Goal: Task Accomplishment & Management: Complete application form

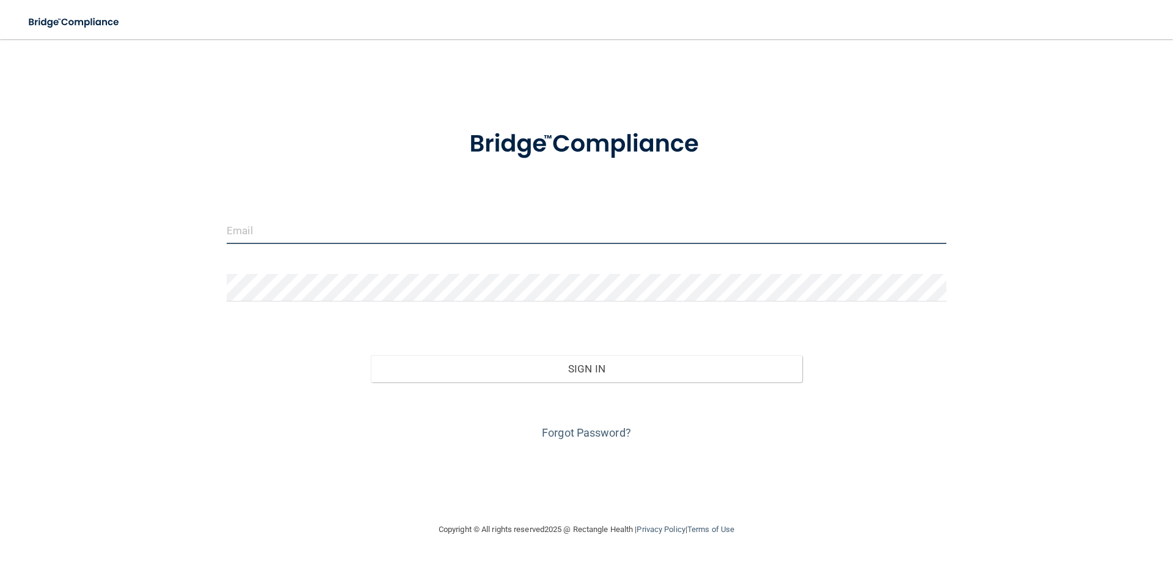
type input "[PERSON_NAME][EMAIL_ADDRESS][DOMAIN_NAME]"
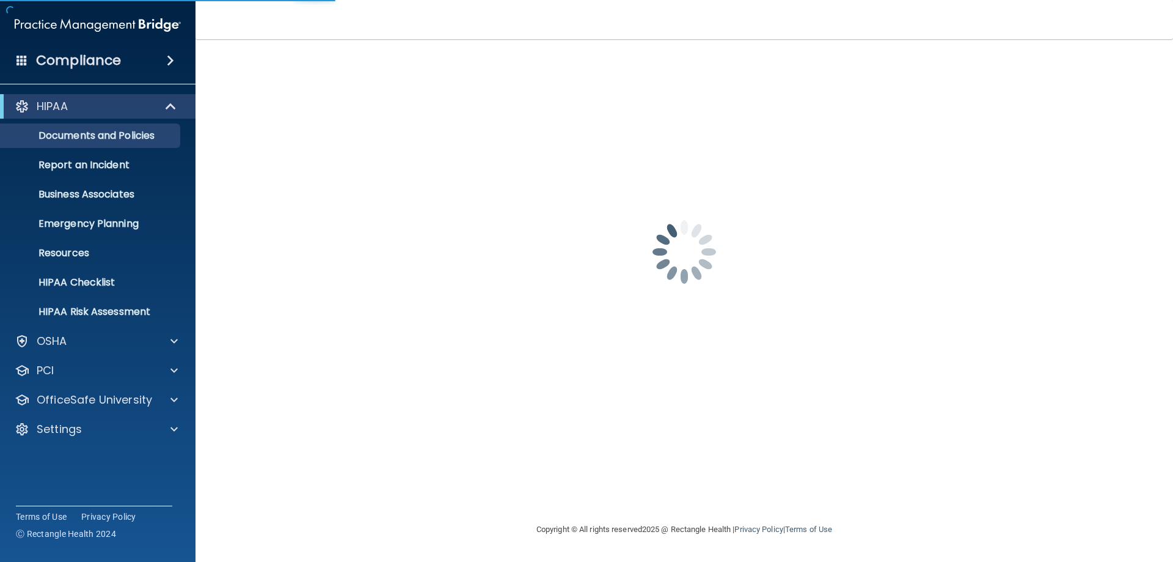
click at [583, 379] on div "[PERSON_NAME][EMAIL_ADDRESS][DOMAIN_NAME] Password is required Invalid email/pa…" at bounding box center [684, 280] width 929 height 458
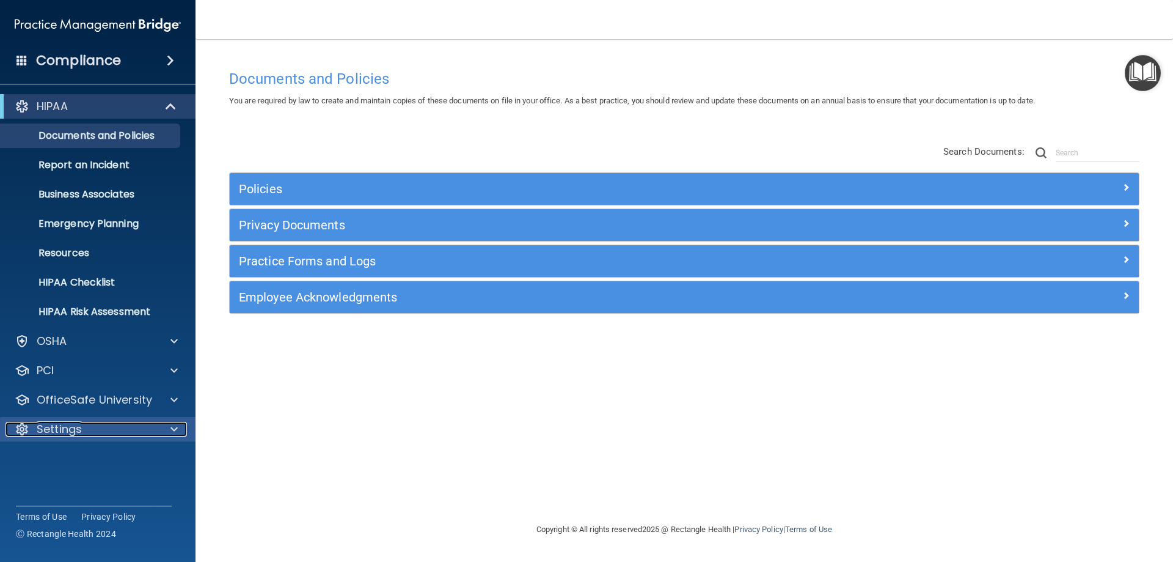
click at [175, 429] on span at bounding box center [173, 429] width 7 height 15
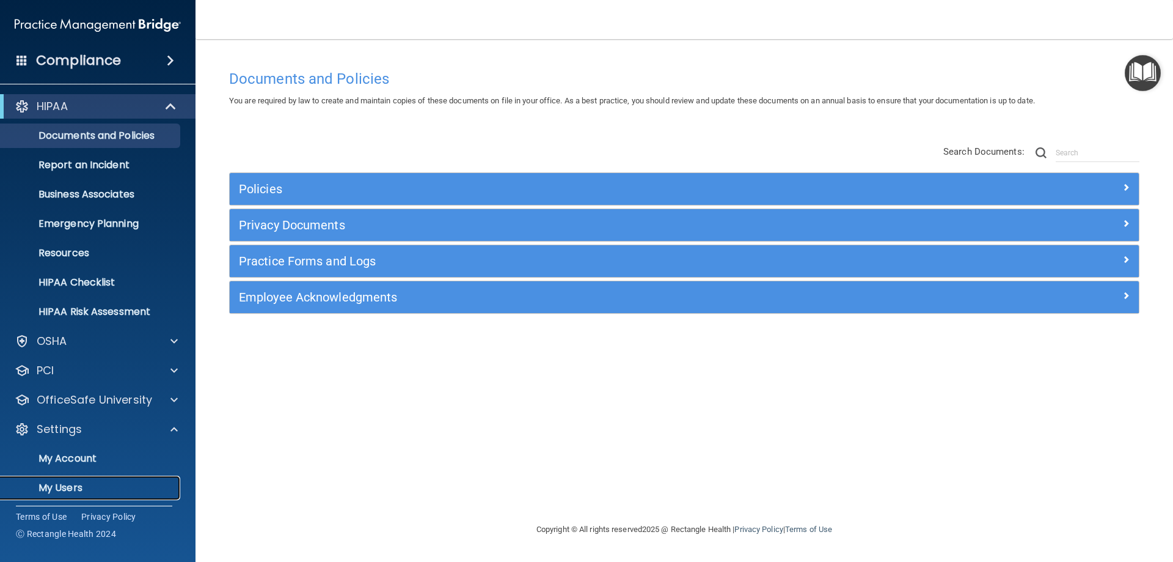
click at [49, 484] on p "My Users" at bounding box center [91, 487] width 167 height 12
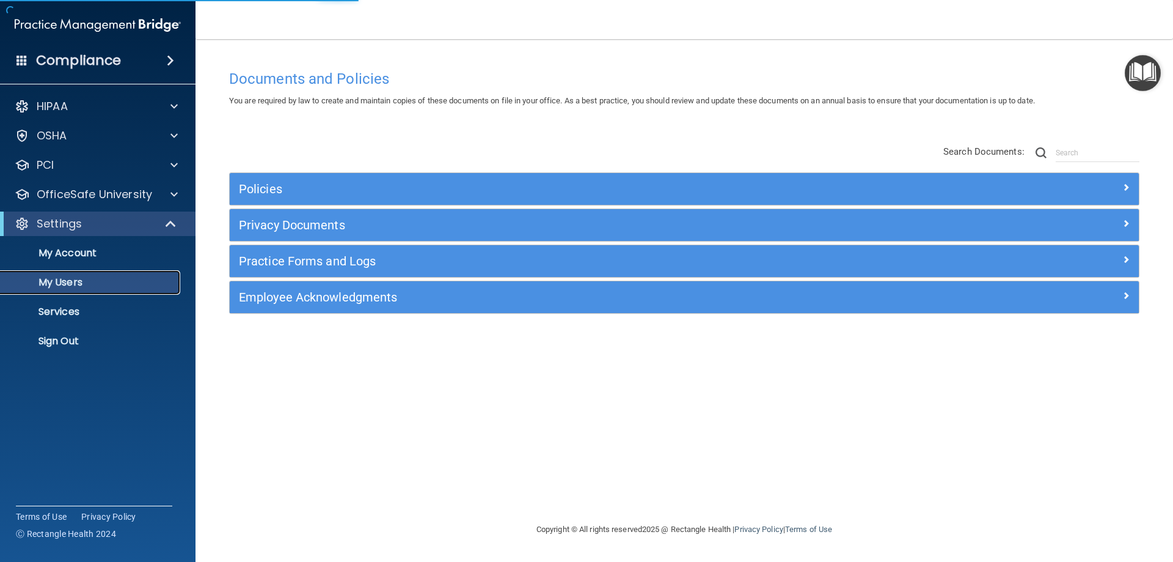
select select "20"
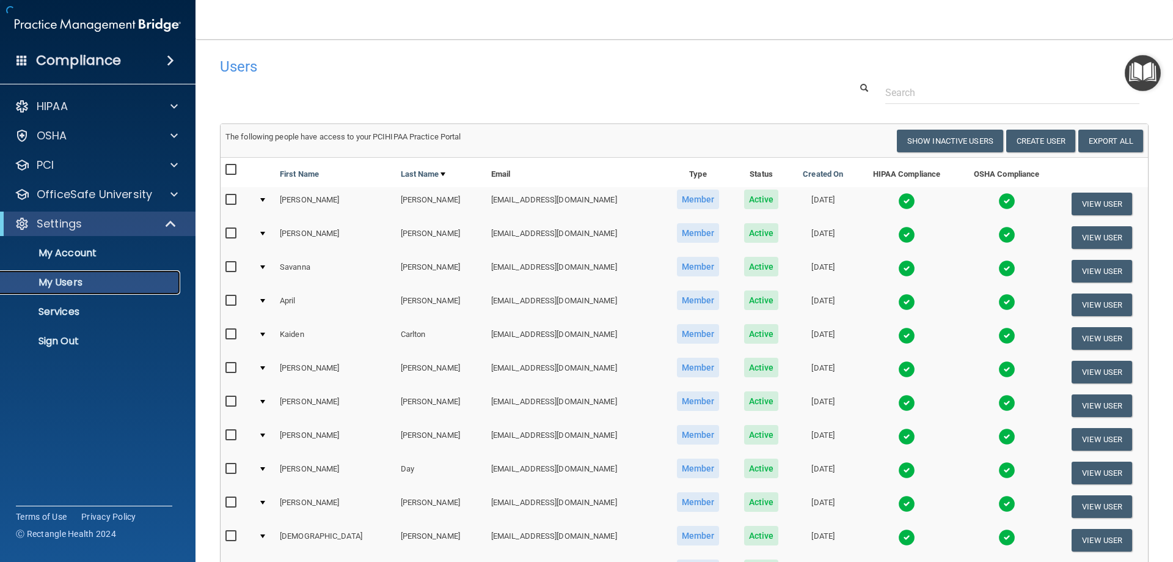
click at [70, 277] on p "My Users" at bounding box center [91, 282] width 167 height 12
click at [1028, 135] on button "Create User" at bounding box center [1040, 141] width 69 height 23
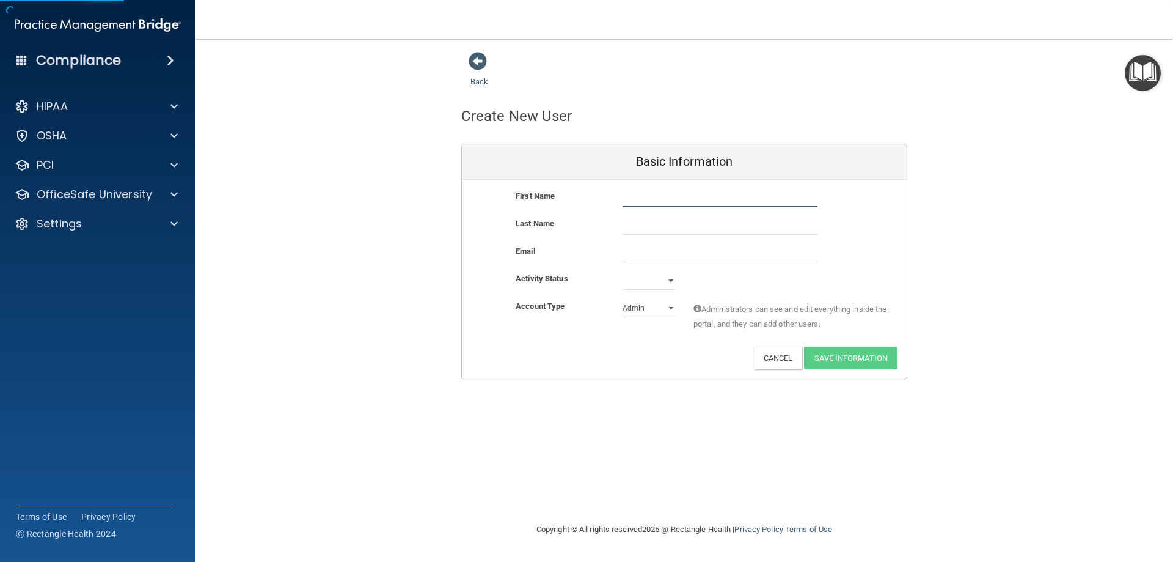
click at [645, 197] on input "text" at bounding box center [720, 198] width 195 height 18
type input "O"
type input "[GEOGRAPHIC_DATA]"
type input "[PERSON_NAME]"
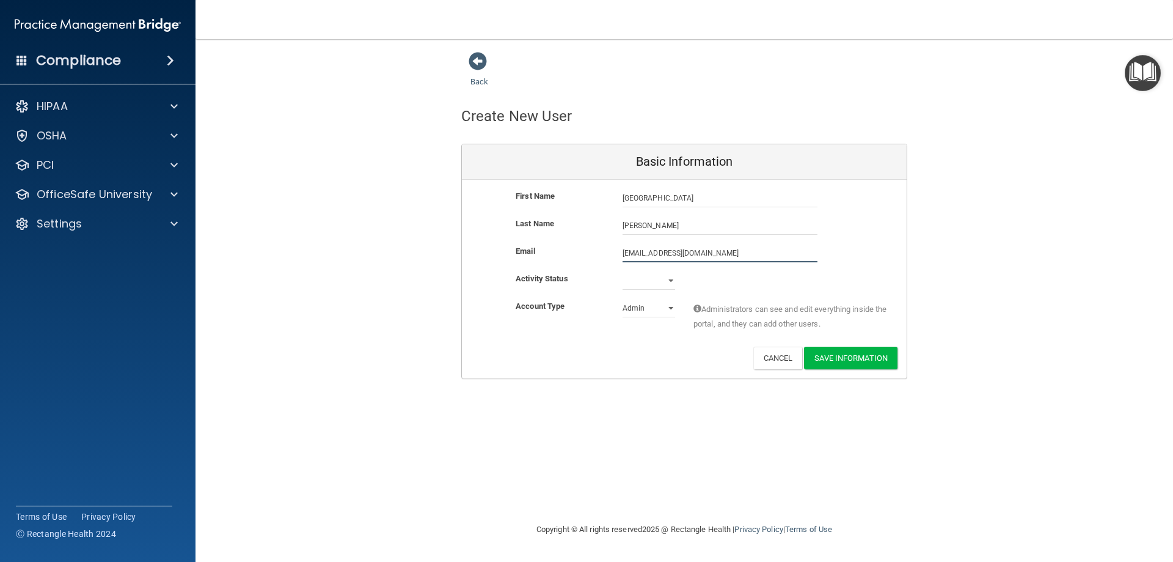
type input "[EMAIL_ADDRESS][DOMAIN_NAME]"
drag, startPoint x: 672, startPoint y: 280, endPoint x: 657, endPoint y: 285, distance: 15.5
click at [672, 280] on select "Active Inactive" at bounding box center [649, 280] width 53 height 18
select select "active"
click at [623, 271] on select "Active Inactive" at bounding box center [649, 280] width 53 height 18
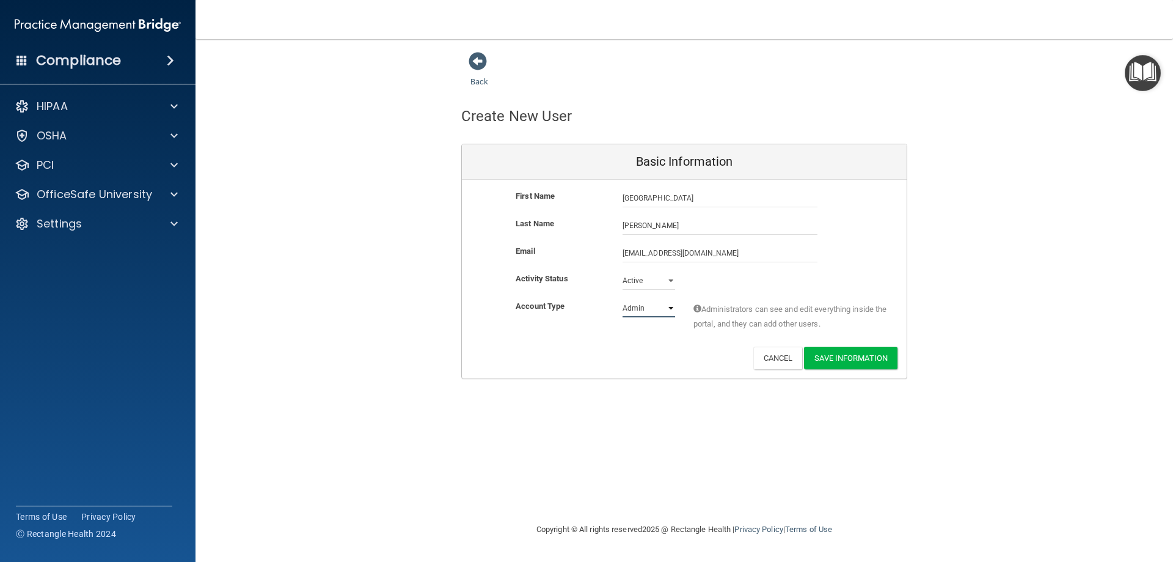
click at [639, 315] on select "Admin Member" at bounding box center [649, 308] width 53 height 18
select select "practice_member"
click at [623, 299] on select "Admin Member" at bounding box center [649, 308] width 53 height 18
click at [875, 361] on button "Save Information" at bounding box center [850, 357] width 93 height 23
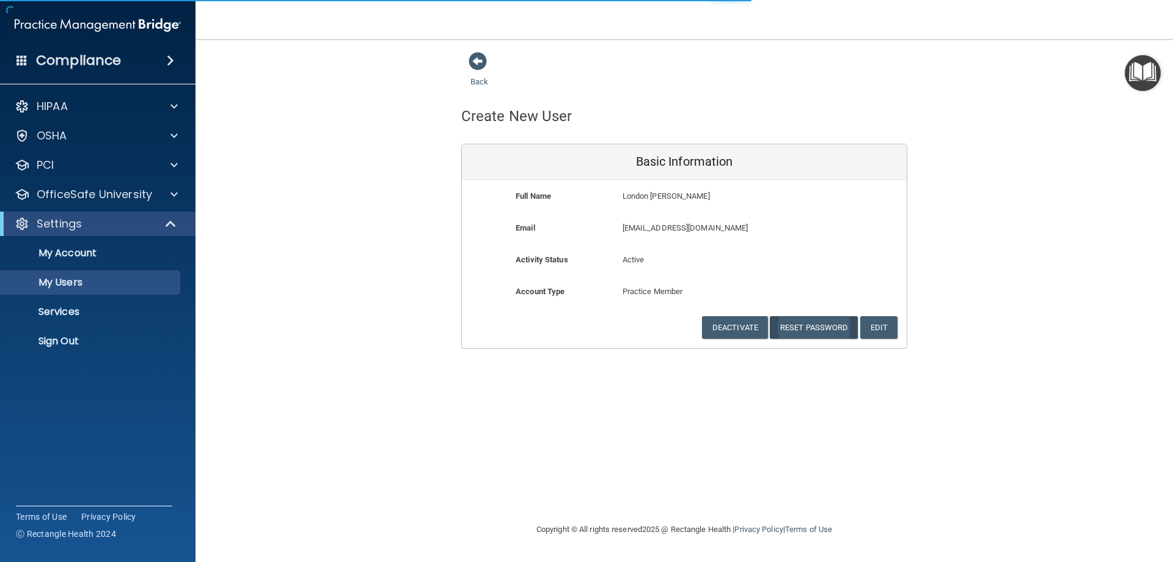
select select "20"
